Goal: Task Accomplishment & Management: Use online tool/utility

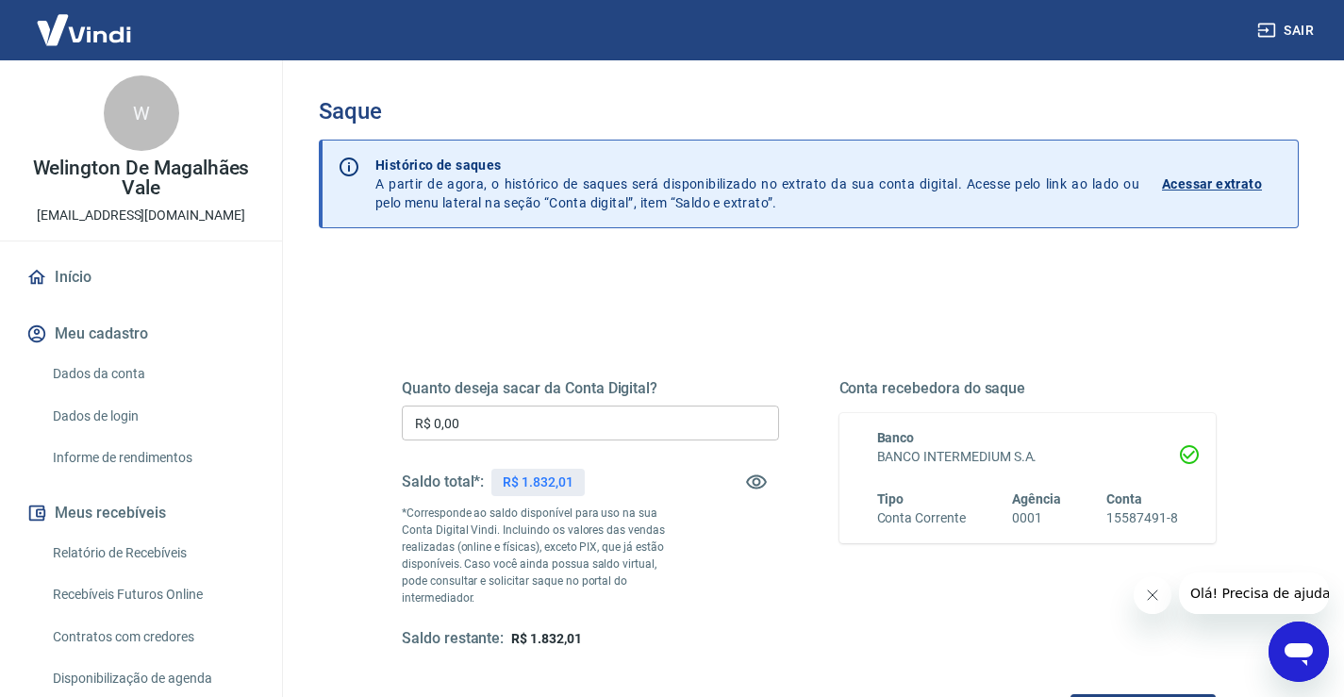
click at [505, 419] on input "R$ 0,00" at bounding box center [590, 423] width 377 height 35
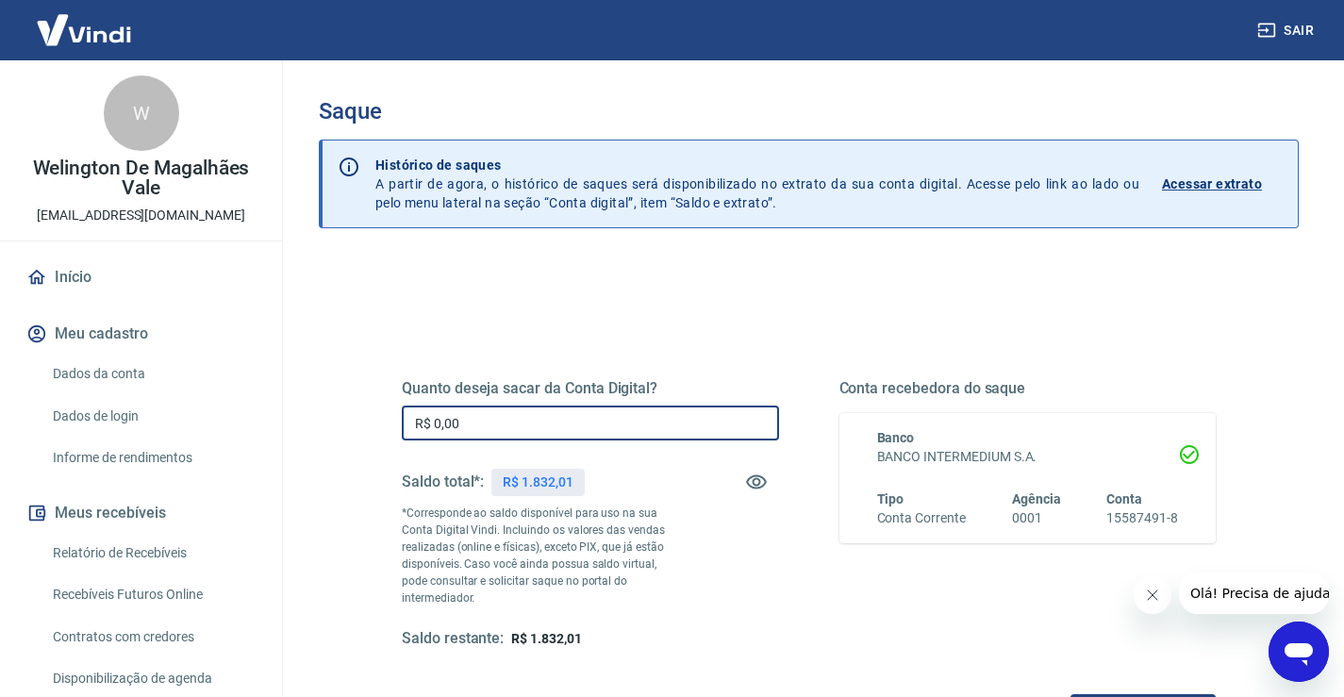
drag, startPoint x: 505, startPoint y: 419, endPoint x: 362, endPoint y: 410, distance: 142.7
click at [362, 410] on div "Quanto deseja sacar da Conta Digital? R$ 0,00 ​ Saldo total*: R$ 1.832,01 *Corr…" at bounding box center [809, 524] width 905 height 456
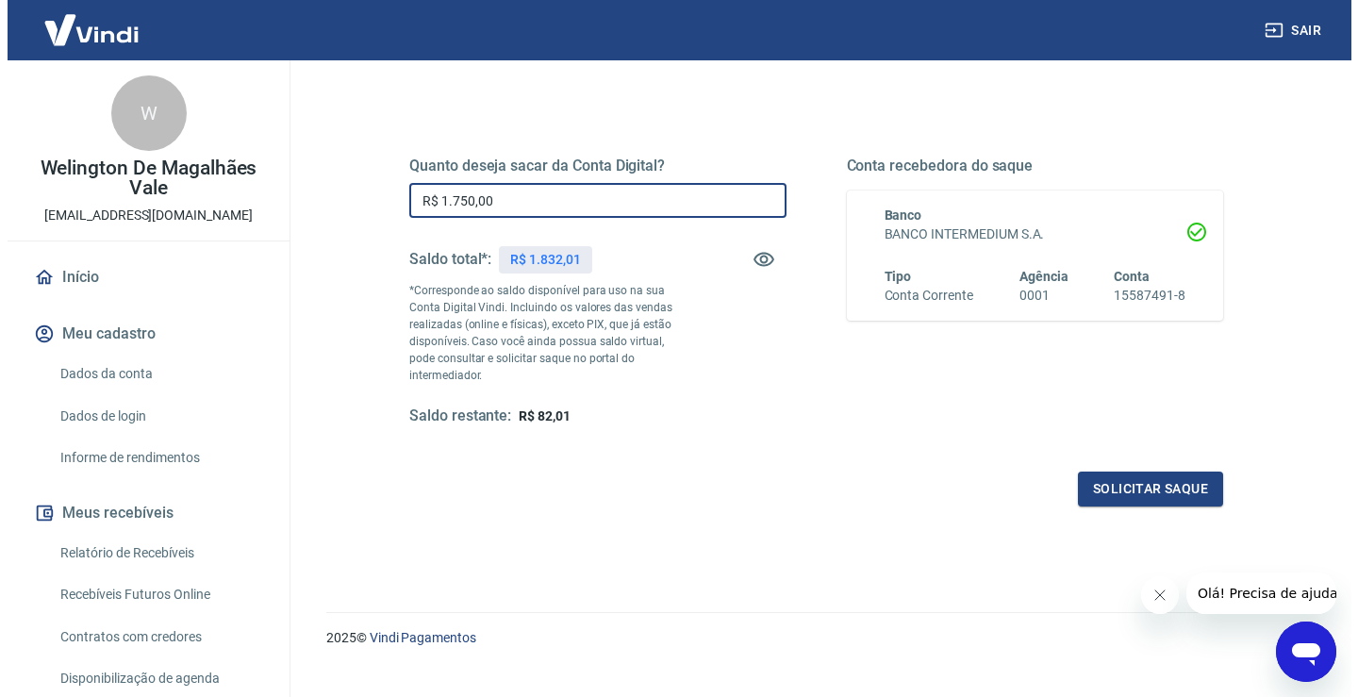
scroll to position [236, 0]
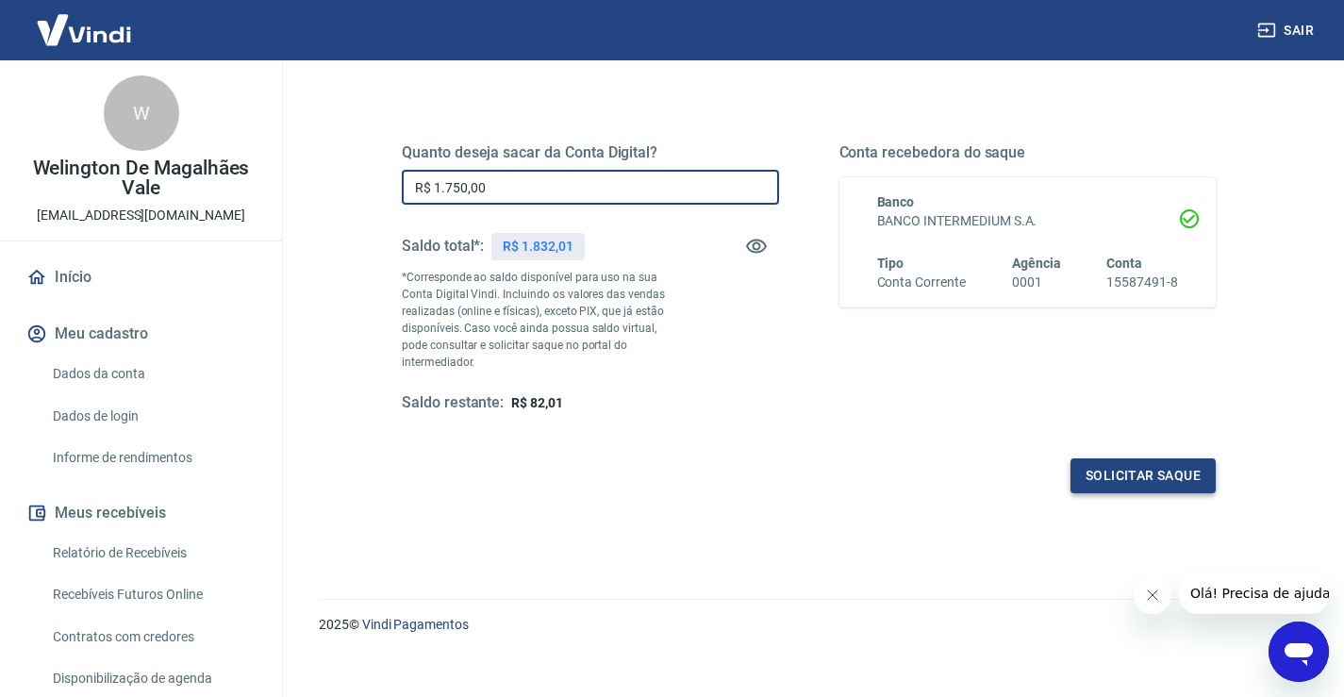
type input "R$ 1.750,00"
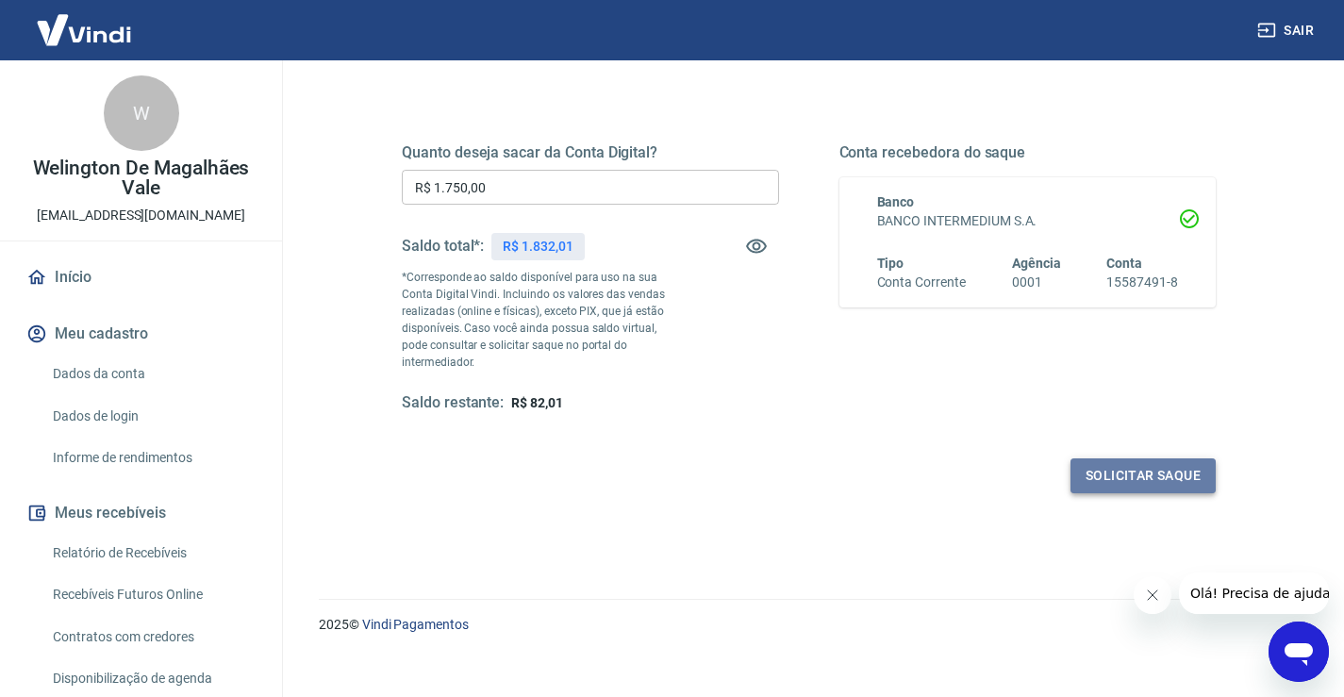
click at [1162, 458] on button "Solicitar saque" at bounding box center [1143, 475] width 145 height 35
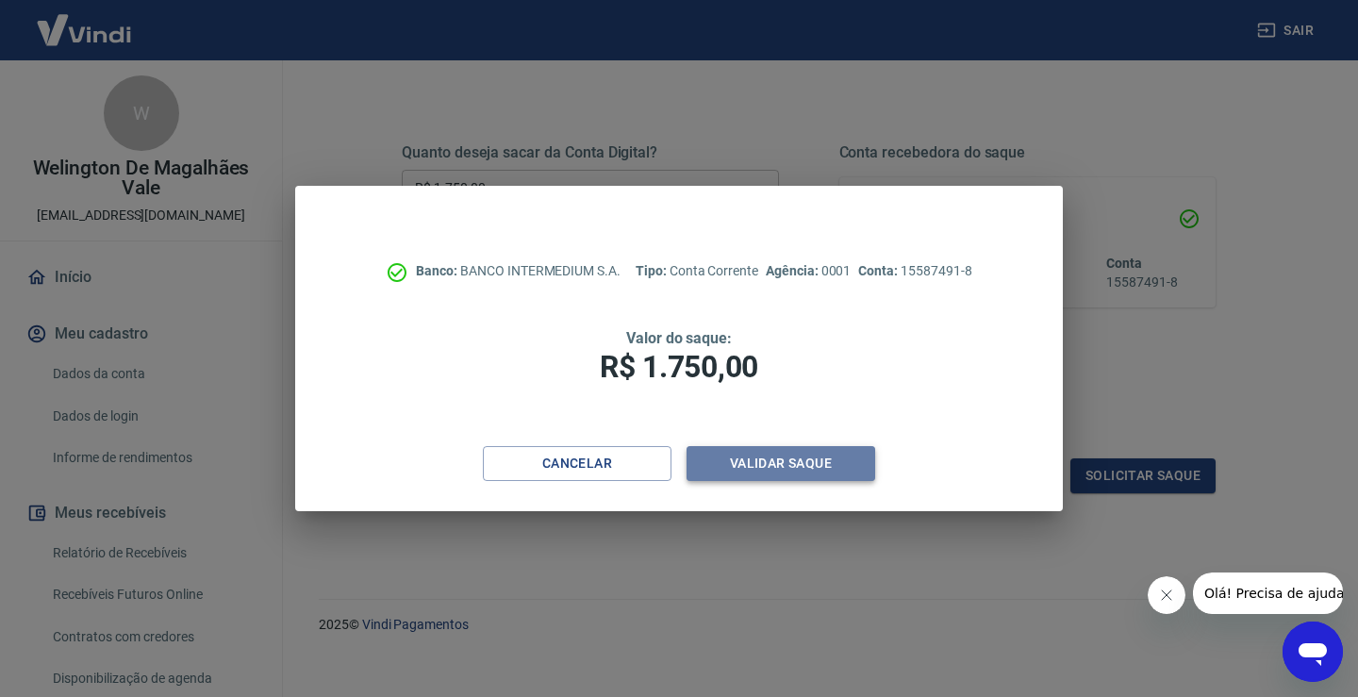
click at [785, 458] on button "Validar saque" at bounding box center [781, 463] width 189 height 35
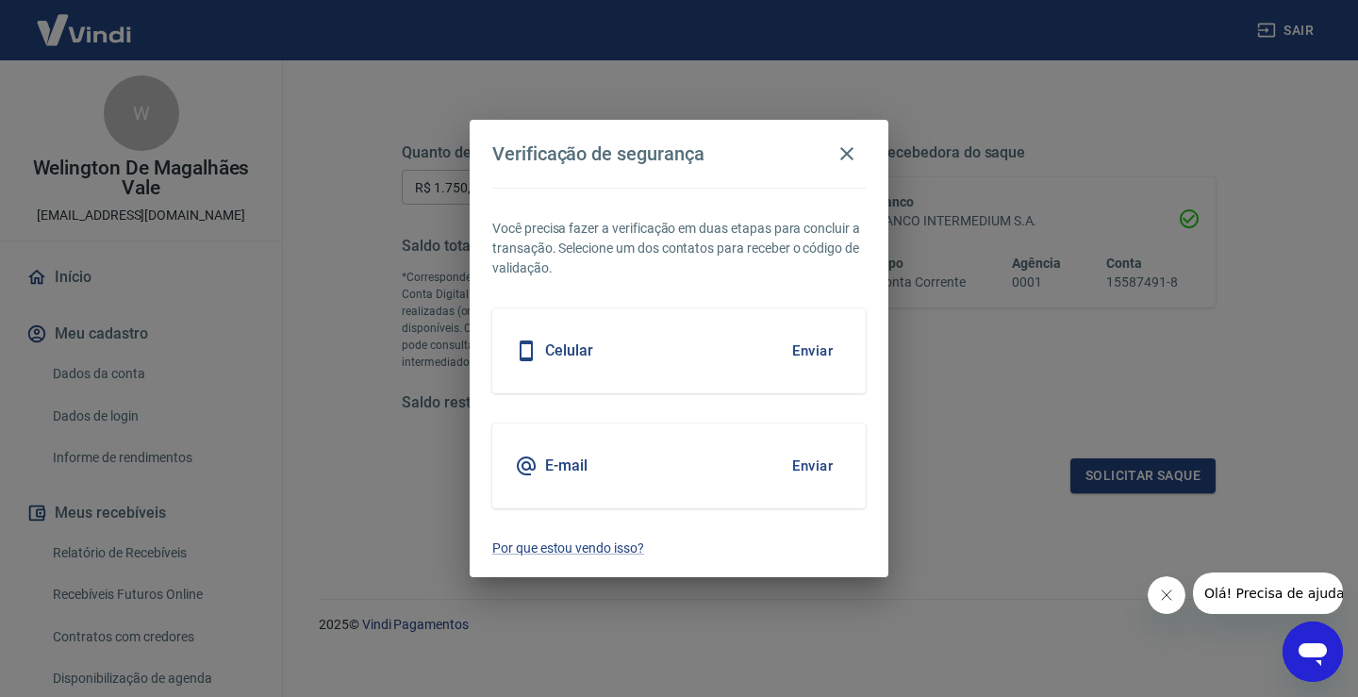
click at [808, 470] on button "Enviar" at bounding box center [812, 466] width 61 height 40
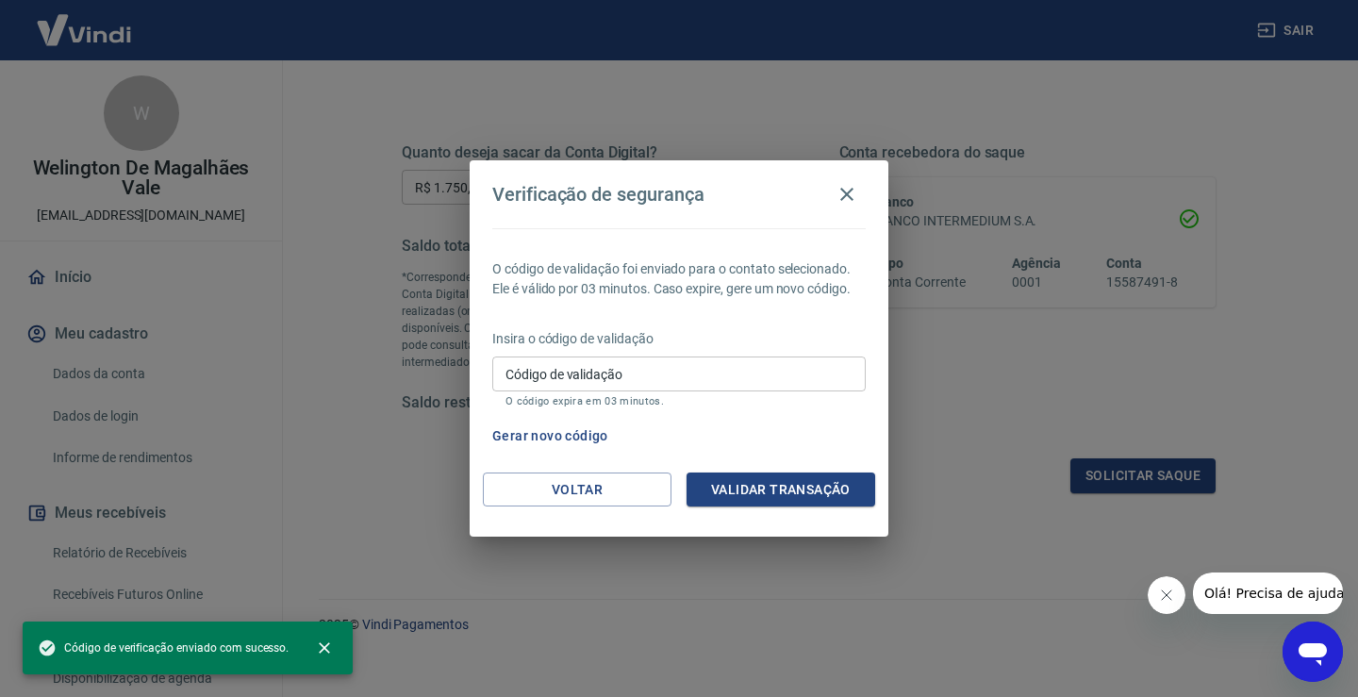
click at [620, 378] on input "Código de validação" at bounding box center [679, 374] width 374 height 35
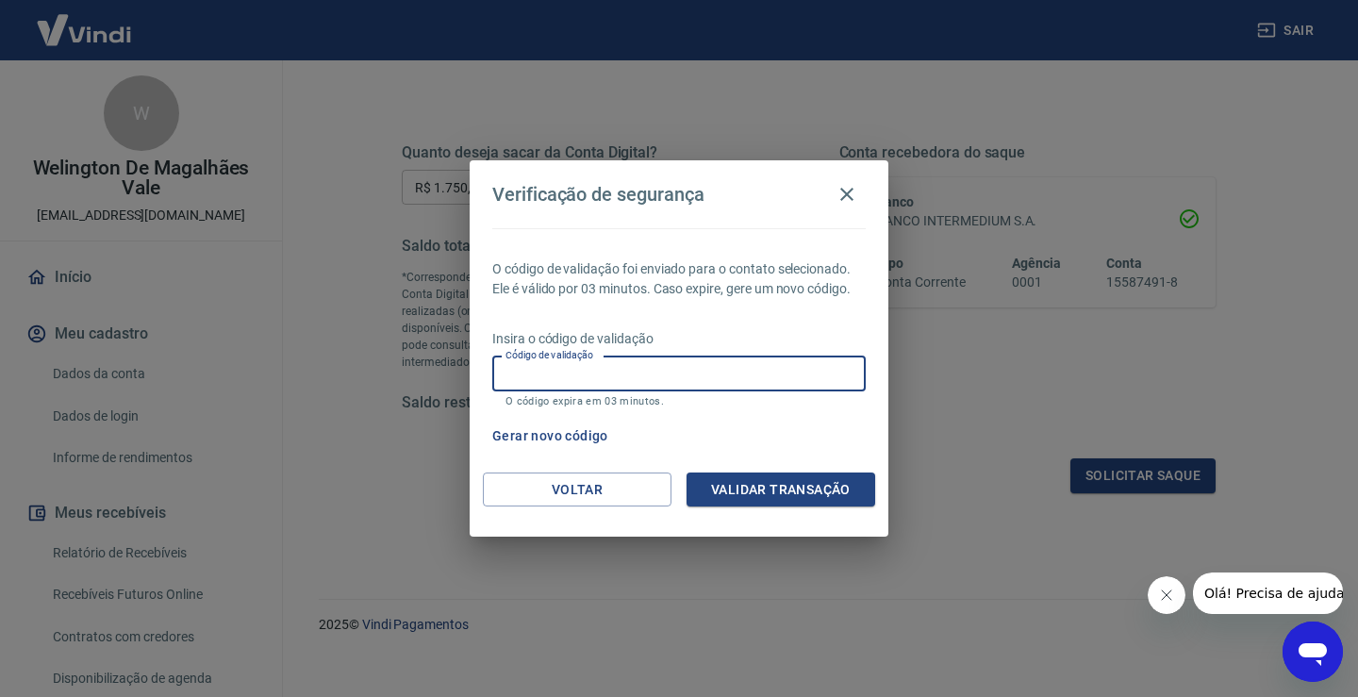
click at [650, 370] on input "Código de validação" at bounding box center [679, 374] width 374 height 35
type input "975003"
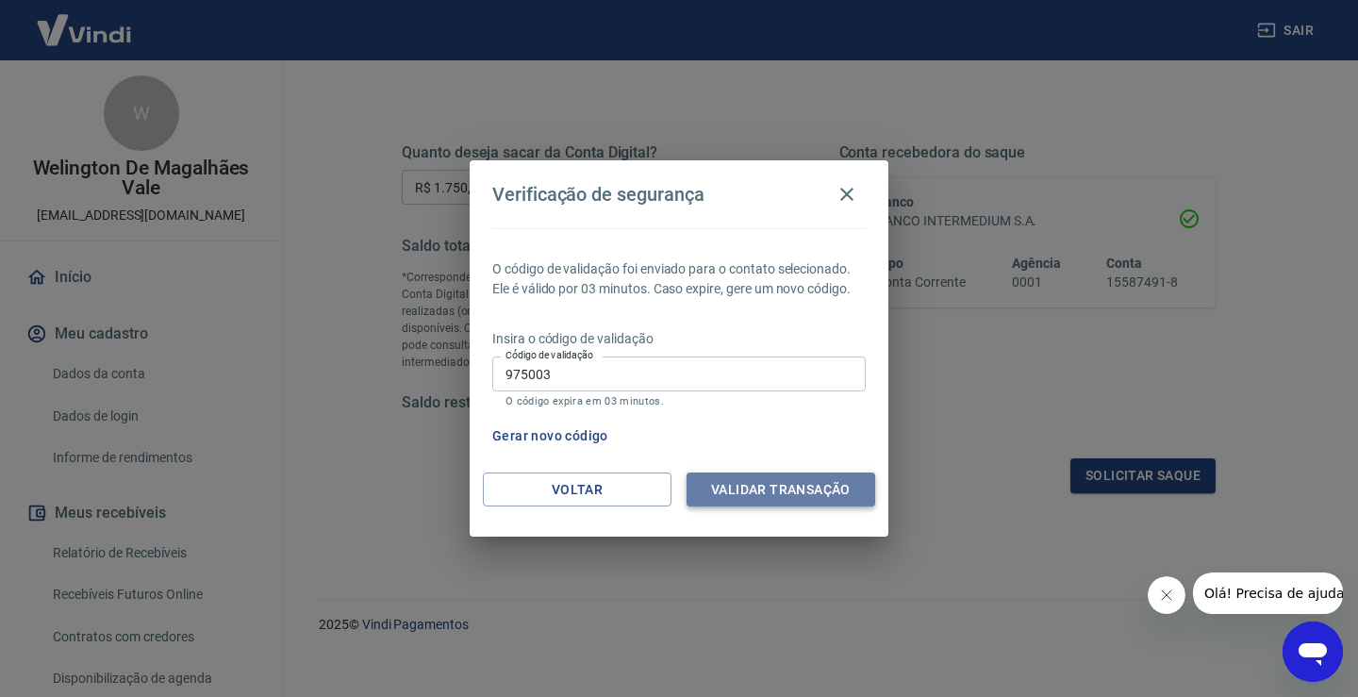
click at [764, 492] on button "Validar transação" at bounding box center [781, 490] width 189 height 35
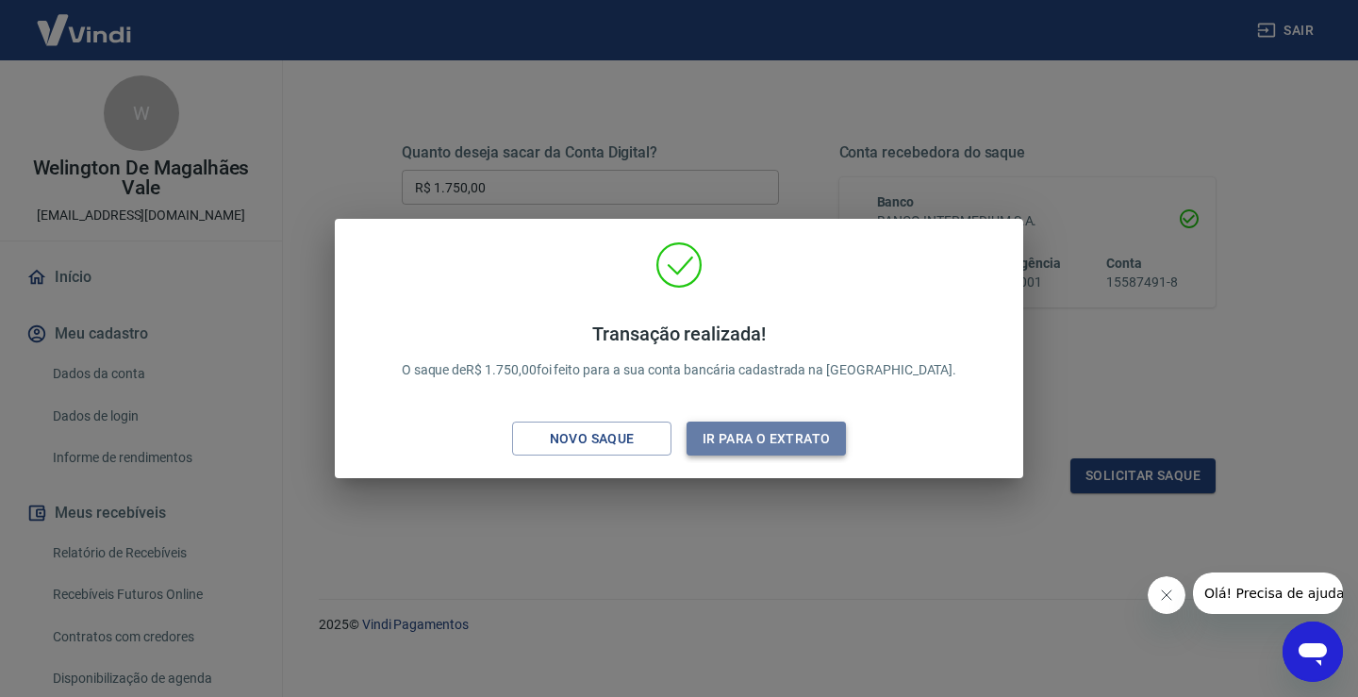
click at [769, 435] on button "Ir para o extrato" at bounding box center [766, 439] width 159 height 35
